Goal: Task Accomplishment & Management: Complete application form

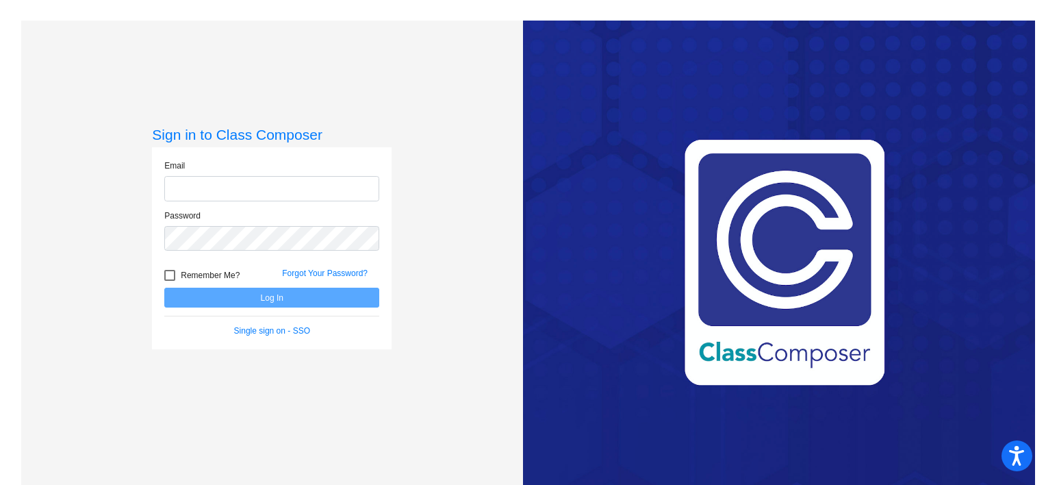
type input "[EMAIL_ADDRESS][DOMAIN_NAME]"
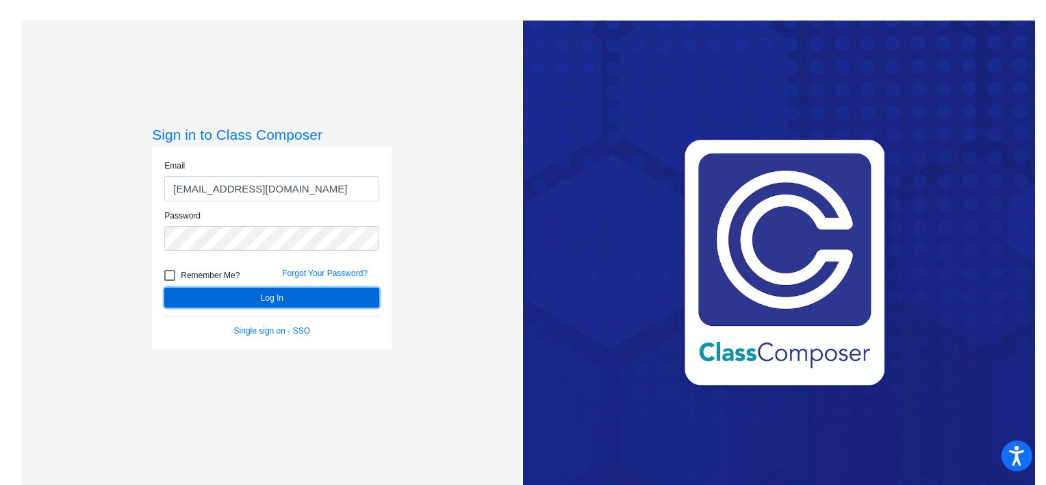
click at [240, 292] on button "Log In" at bounding box center [271, 298] width 215 height 20
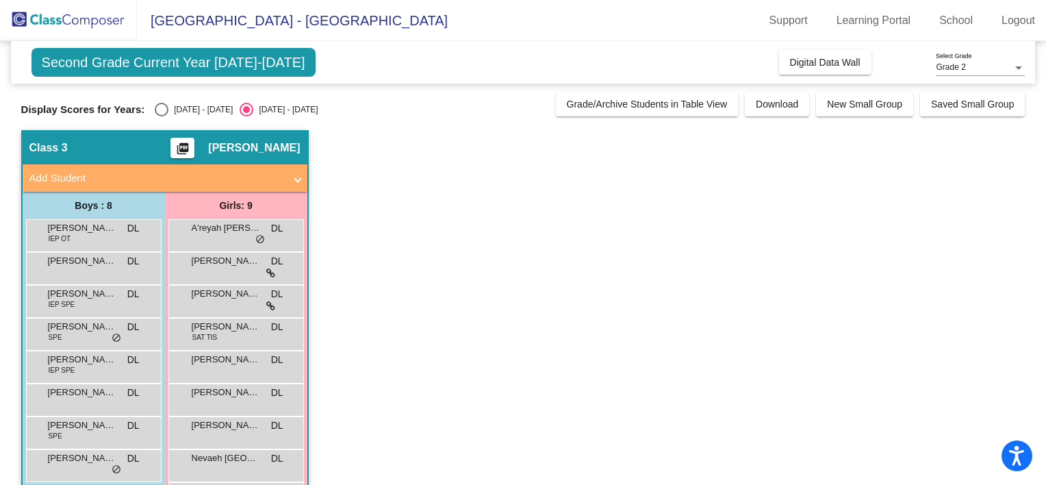
click at [64, 175] on mat-panel-title "Add Student" at bounding box center [156, 178] width 255 height 16
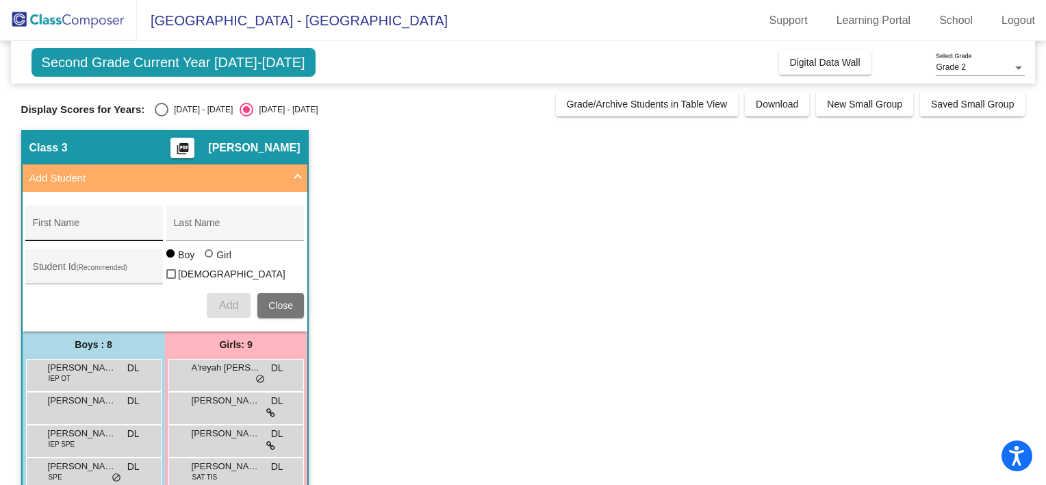
click at [88, 228] on input "First Name" at bounding box center [94, 228] width 123 height 11
type input "shiloh"
click at [197, 227] on input "Last Name" at bounding box center [235, 228] width 123 height 11
type input "[PERSON_NAME]"
click at [175, 304] on div "Add Close" at bounding box center [164, 305] width 279 height 25
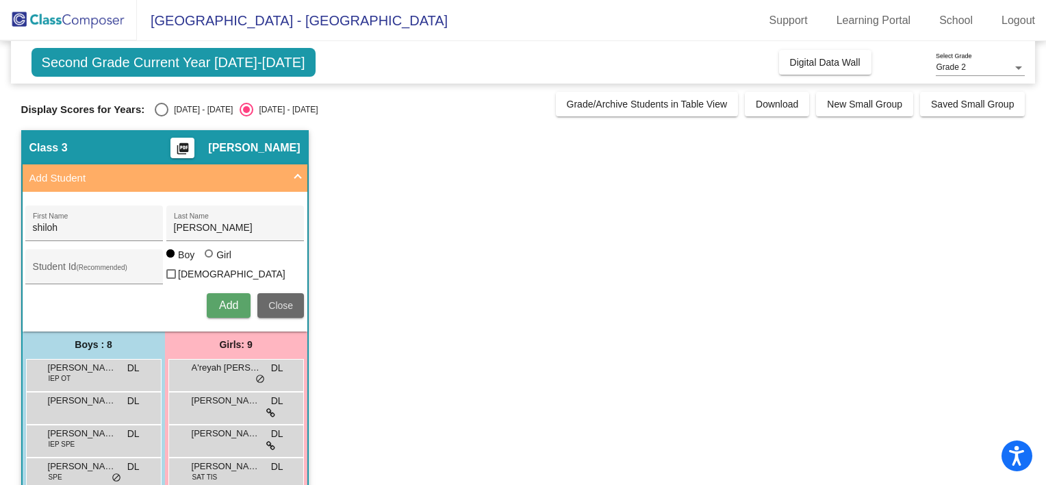
click at [274, 306] on span "Close" at bounding box center [280, 305] width 25 height 11
